Goal: Browse casually: Explore the website without a specific task or goal

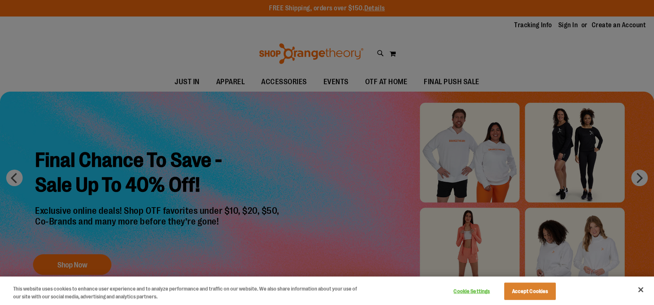
click at [180, 80] on div at bounding box center [327, 152] width 654 height 305
click at [185, 82] on div at bounding box center [327, 152] width 654 height 305
click at [642, 288] on button "Close" at bounding box center [640, 289] width 18 height 18
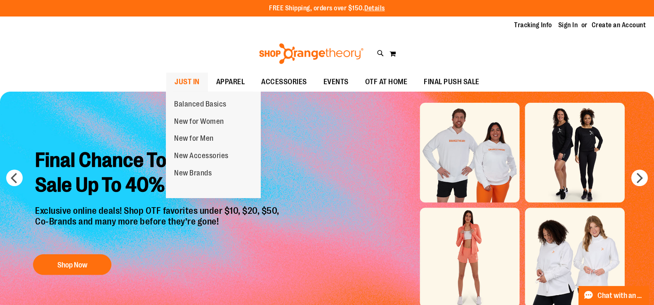
click at [185, 81] on span "JUST IN" at bounding box center [186, 82] width 25 height 19
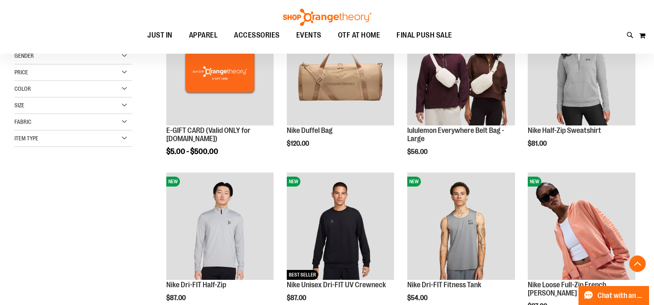
scroll to position [165, 0]
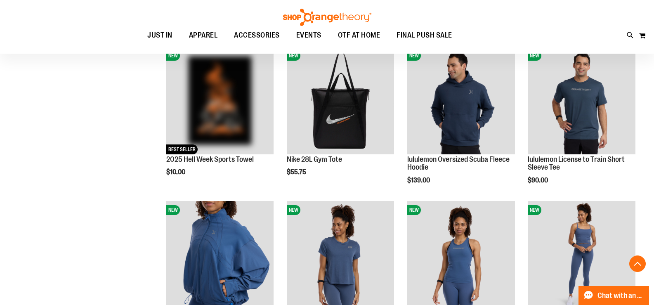
scroll to position [742, 0]
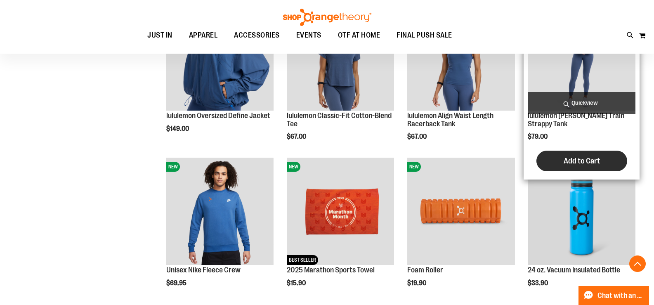
scroll to position [948, 0]
